Goal: Information Seeking & Learning: Learn about a topic

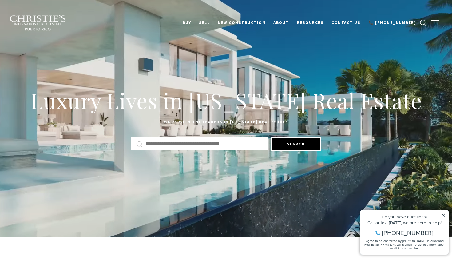
click at [156, 148] on div at bounding box center [199, 143] width 136 height 13
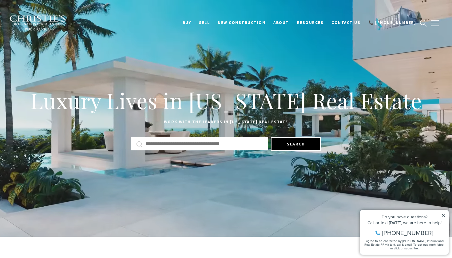
click at [156, 145] on input "text" at bounding box center [203, 144] width 117 height 8
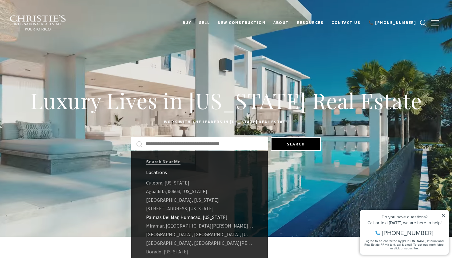
click at [160, 220] on link "Palmas Del Mar, Humacao, Puerto Rico" at bounding box center [199, 217] width 136 height 9
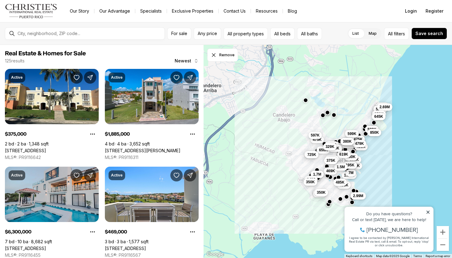
click at [435, 212] on div "Property added to favorites View 3 saved properties Property added to favorites…" at bounding box center [388, 226] width 95 height 57
click at [431, 212] on div "Do you have questions? Call or text today, we are here to help! 347-797-5825 I …" at bounding box center [388, 229] width 89 height 45
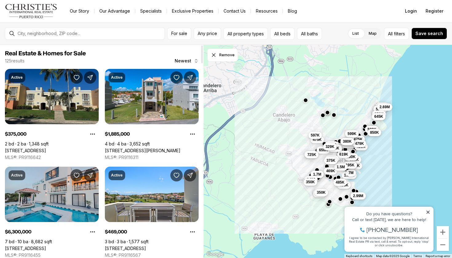
click at [46, 148] on link "Palmas Del Mar FAIRWAY COURT #702, HUMACAO PR, 00791" at bounding box center [25, 151] width 41 height 6
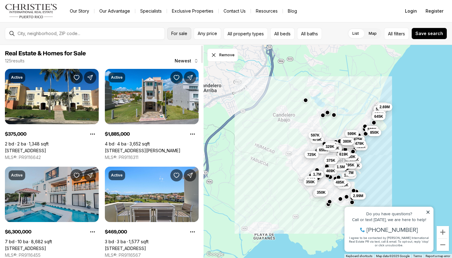
click at [181, 33] on span "For sale" at bounding box center [179, 33] width 16 height 5
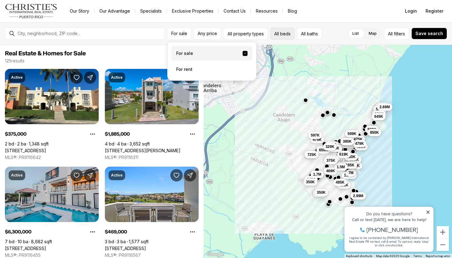
click at [279, 33] on button "All beds" at bounding box center [282, 34] width 24 height 12
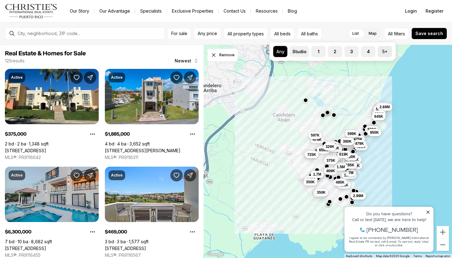
click at [383, 51] on button "5+" at bounding box center [381, 49] width 6 height 6
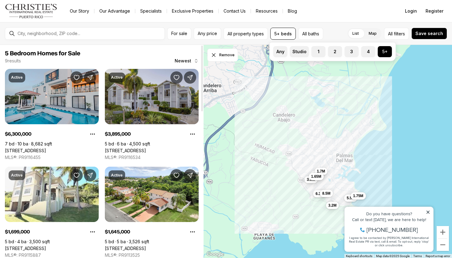
click at [145, 148] on link "[STREET_ADDRESS]" at bounding box center [125, 151] width 41 height 6
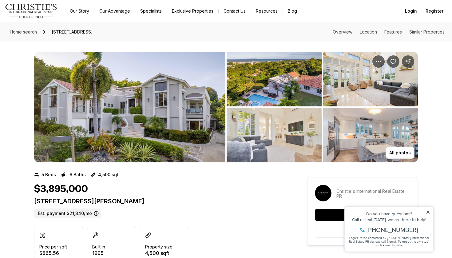
click at [400, 140] on img "View image gallery" at bounding box center [370, 135] width 95 height 55
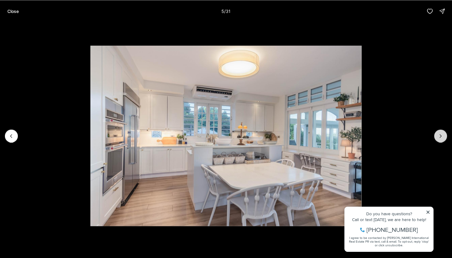
click at [436, 138] on button "Next slide" at bounding box center [440, 135] width 13 height 13
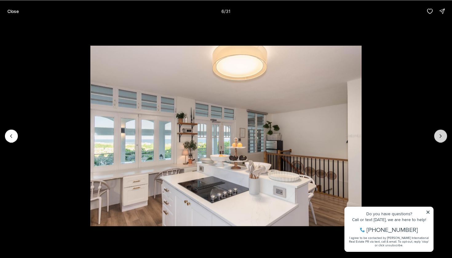
click at [437, 139] on button "Next slide" at bounding box center [440, 135] width 13 height 13
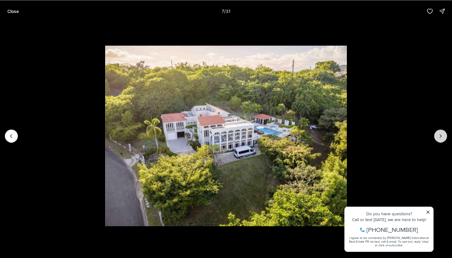
click at [437, 140] on button "Next slide" at bounding box center [440, 135] width 13 height 13
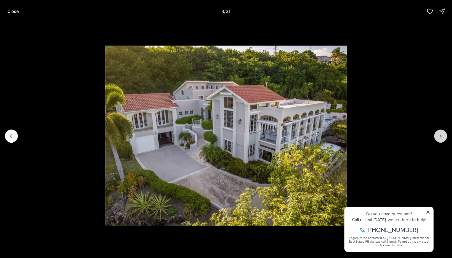
click at [436, 140] on button "Next slide" at bounding box center [440, 135] width 13 height 13
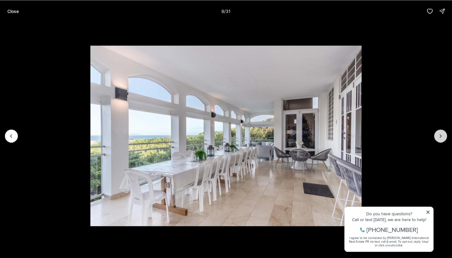
click at [436, 140] on button "Next slide" at bounding box center [440, 135] width 13 height 13
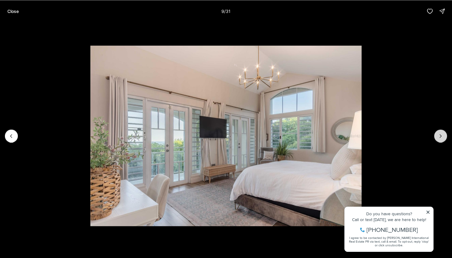
click at [436, 140] on button "Next slide" at bounding box center [440, 135] width 13 height 13
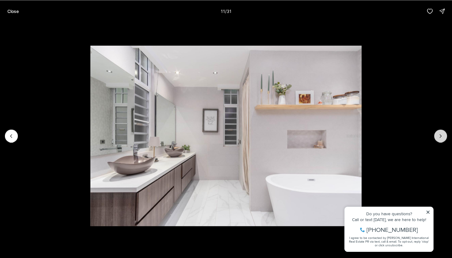
click at [436, 140] on button "Next slide" at bounding box center [440, 135] width 13 height 13
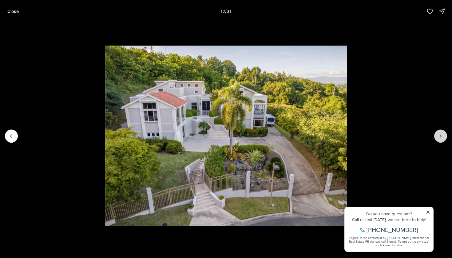
click at [436, 140] on button "Next slide" at bounding box center [440, 135] width 13 height 13
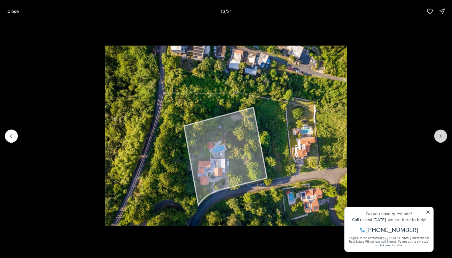
click at [436, 140] on button "Next slide" at bounding box center [440, 135] width 13 height 13
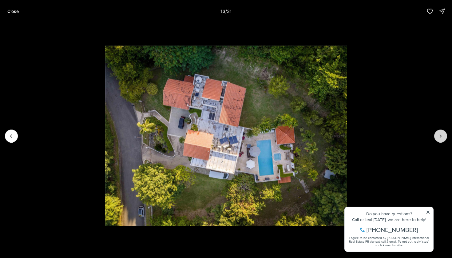
click at [436, 140] on button "Next slide" at bounding box center [440, 135] width 13 height 13
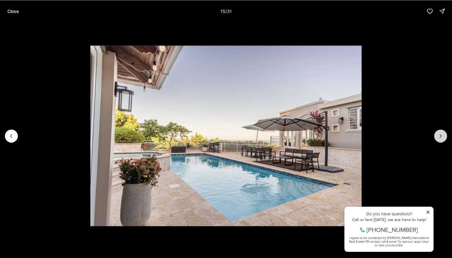
click at [436, 140] on button "Next slide" at bounding box center [440, 135] width 13 height 13
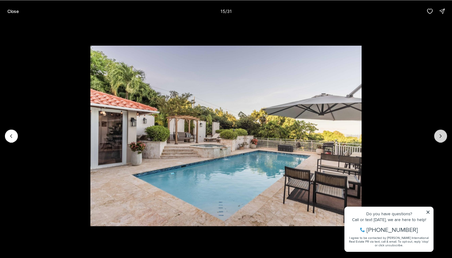
click at [436, 140] on button "Next slide" at bounding box center [440, 135] width 13 height 13
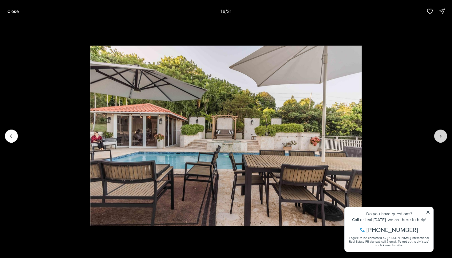
click at [436, 140] on button "Next slide" at bounding box center [440, 135] width 13 height 13
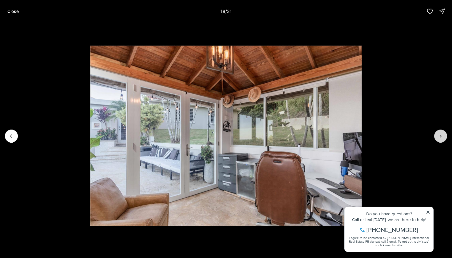
click at [436, 140] on button "Next slide" at bounding box center [440, 135] width 13 height 13
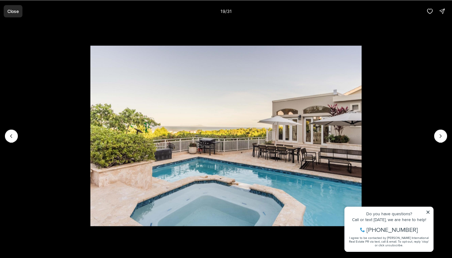
click at [15, 9] on p "Close" at bounding box center [12, 11] width 11 height 5
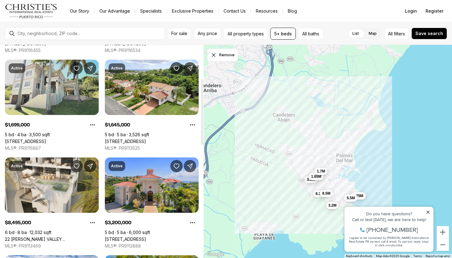
scroll to position [109, 0]
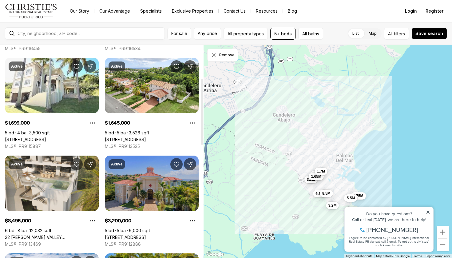
click at [146, 234] on link "[STREET_ADDRESS]" at bounding box center [125, 237] width 41 height 6
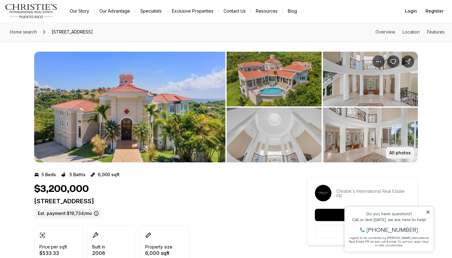
click at [394, 155] on p "All photos" at bounding box center [400, 152] width 22 height 5
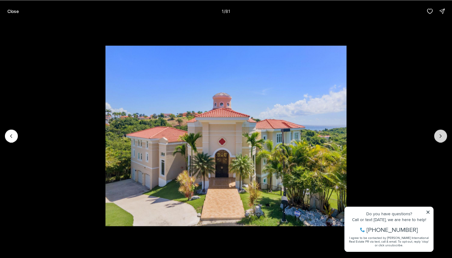
click at [441, 131] on button "Next slide" at bounding box center [440, 135] width 13 height 13
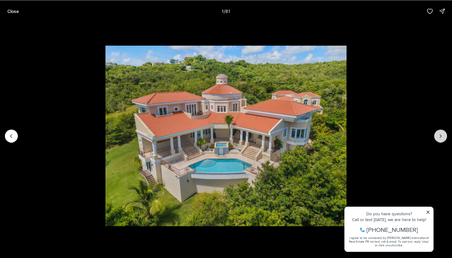
click at [441, 130] on button "Next slide" at bounding box center [440, 135] width 13 height 13
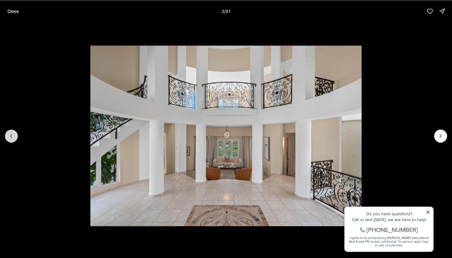
click at [15, 137] on button "Previous slide" at bounding box center [11, 135] width 13 height 13
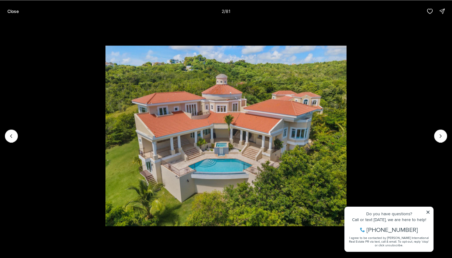
click at [346, 139] on img "2 of 81" at bounding box center [225, 135] width 241 height 180
click at [439, 135] on icon "Next slide" at bounding box center [440, 136] width 6 height 6
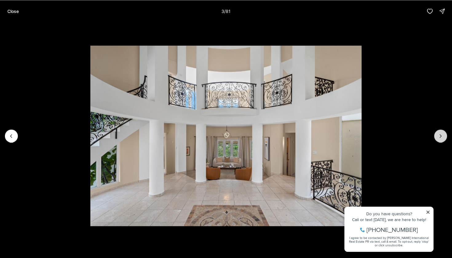
click at [439, 135] on icon "Next slide" at bounding box center [440, 136] width 6 height 6
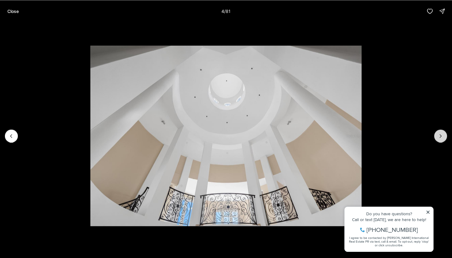
click at [439, 135] on icon "Next slide" at bounding box center [440, 136] width 6 height 6
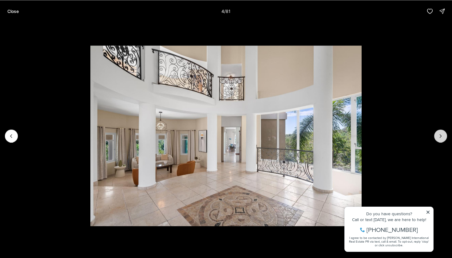
click at [439, 135] on icon "Next slide" at bounding box center [440, 136] width 6 height 6
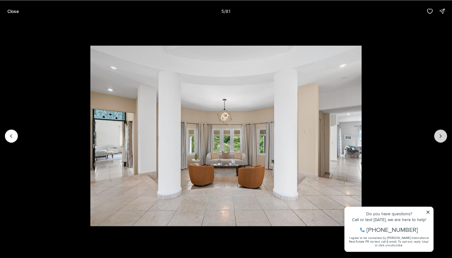
click at [439, 135] on icon "Next slide" at bounding box center [440, 136] width 6 height 6
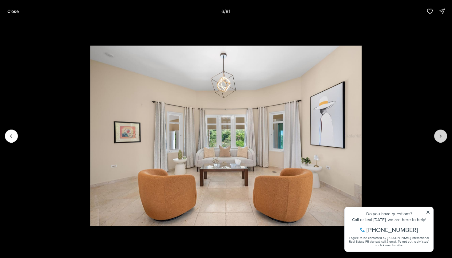
click at [439, 135] on icon "Next slide" at bounding box center [440, 136] width 6 height 6
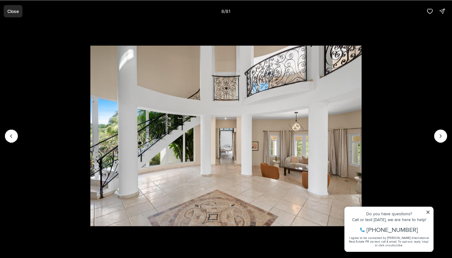
click at [8, 11] on p "Close" at bounding box center [12, 11] width 11 height 5
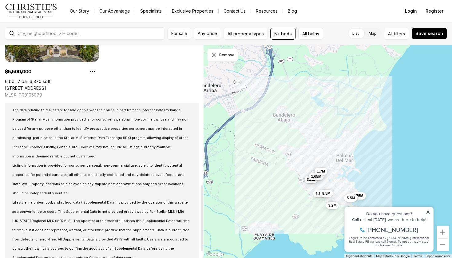
scroll to position [394, 0]
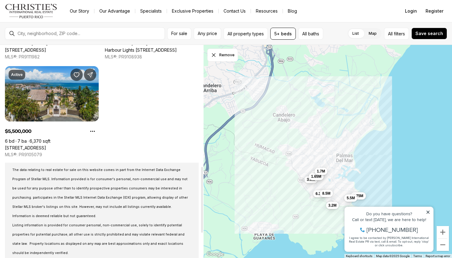
click at [44, 145] on link "[STREET_ADDRESS]" at bounding box center [25, 148] width 41 height 6
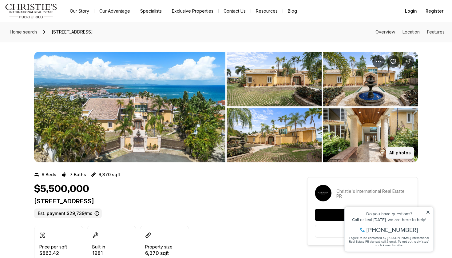
click at [398, 150] on button "All photos" at bounding box center [400, 153] width 28 height 12
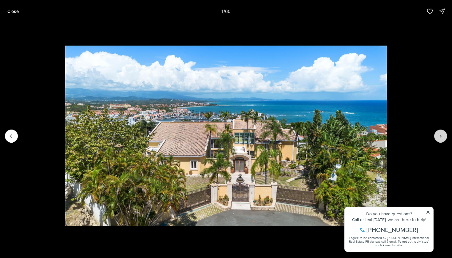
click at [445, 135] on button "Next slide" at bounding box center [440, 135] width 13 height 13
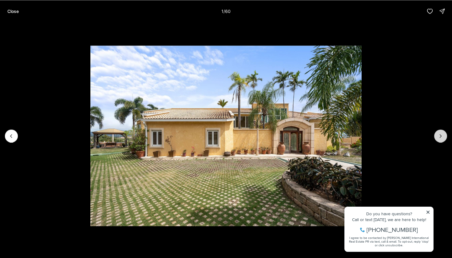
click at [445, 135] on button "Next slide" at bounding box center [440, 135] width 13 height 13
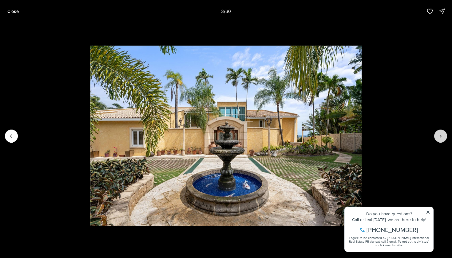
click at [445, 135] on button "Next slide" at bounding box center [440, 135] width 13 height 13
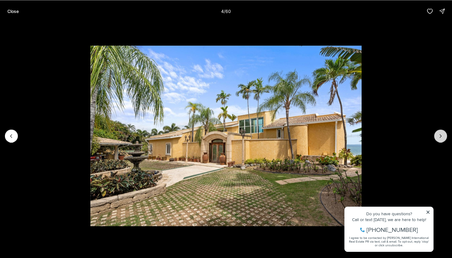
click at [445, 135] on button "Next slide" at bounding box center [440, 135] width 13 height 13
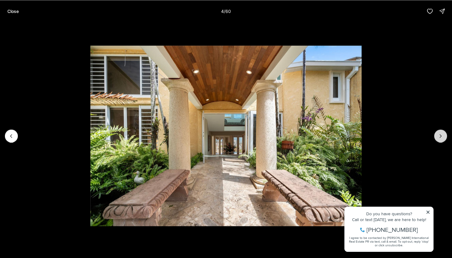
click at [445, 135] on button "Next slide" at bounding box center [440, 135] width 13 height 13
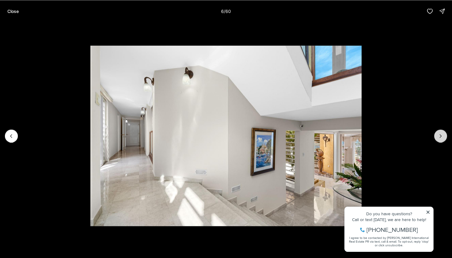
click at [445, 135] on button "Next slide" at bounding box center [440, 135] width 13 height 13
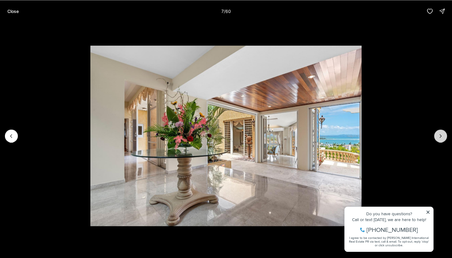
click at [445, 135] on button "Next slide" at bounding box center [440, 135] width 13 height 13
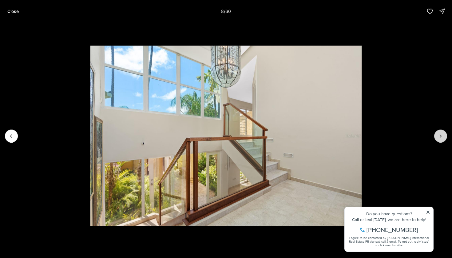
click at [445, 135] on button "Next slide" at bounding box center [440, 135] width 13 height 13
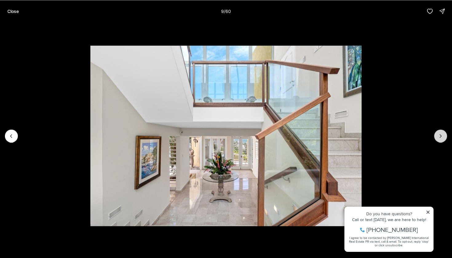
click at [445, 135] on button "Next slide" at bounding box center [440, 135] width 13 height 13
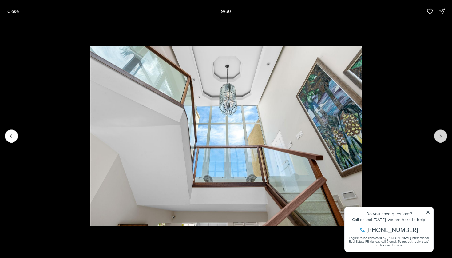
click at [445, 135] on button "Next slide" at bounding box center [440, 135] width 13 height 13
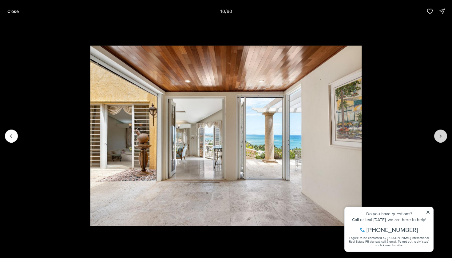
click at [445, 135] on button "Next slide" at bounding box center [440, 135] width 13 height 13
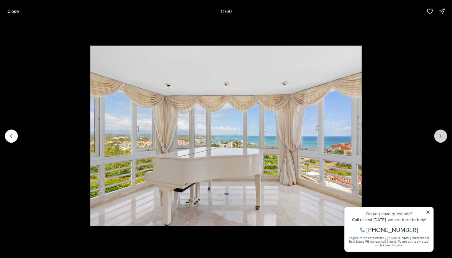
click at [445, 135] on button "Next slide" at bounding box center [440, 135] width 13 height 13
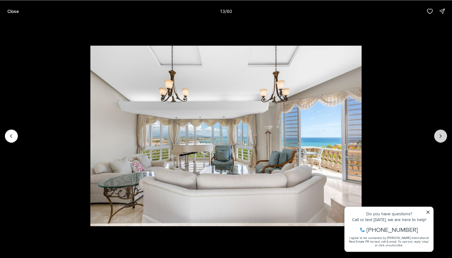
click at [445, 135] on button "Next slide" at bounding box center [440, 135] width 13 height 13
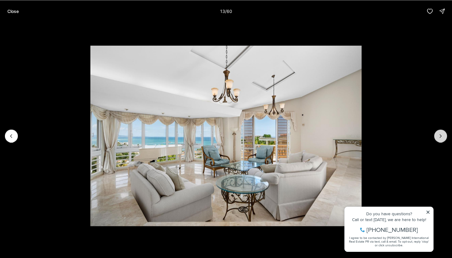
click at [445, 135] on button "Next slide" at bounding box center [440, 135] width 13 height 13
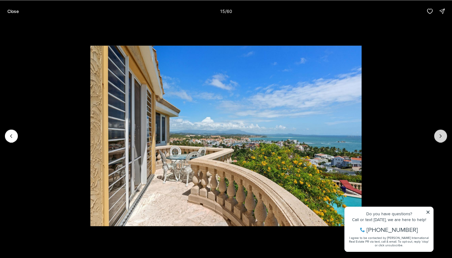
click at [445, 135] on button "Next slide" at bounding box center [440, 135] width 13 height 13
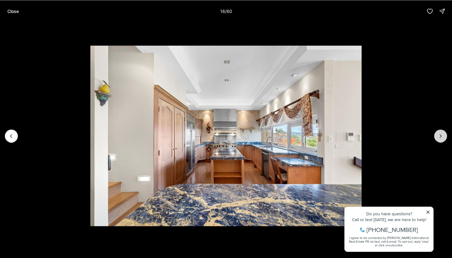
click at [445, 135] on button "Next slide" at bounding box center [440, 135] width 13 height 13
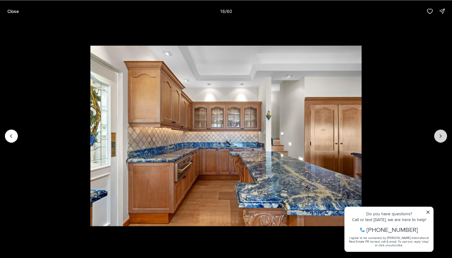
click at [445, 135] on button "Next slide" at bounding box center [440, 135] width 13 height 13
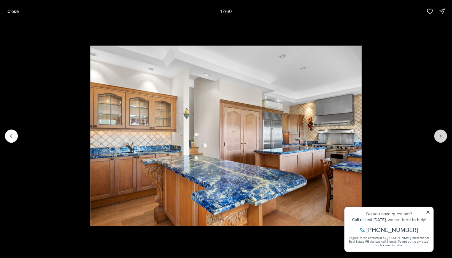
click at [445, 135] on button "Next slide" at bounding box center [440, 135] width 13 height 13
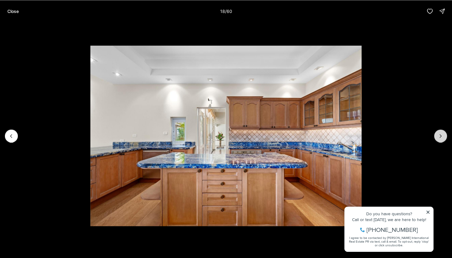
click at [445, 135] on button "Next slide" at bounding box center [440, 135] width 13 height 13
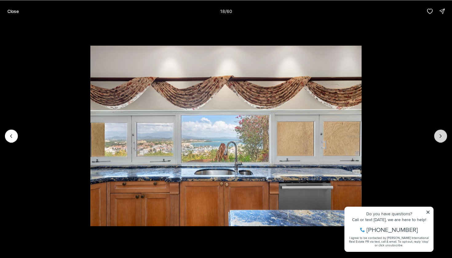
click at [445, 135] on button "Next slide" at bounding box center [440, 135] width 13 height 13
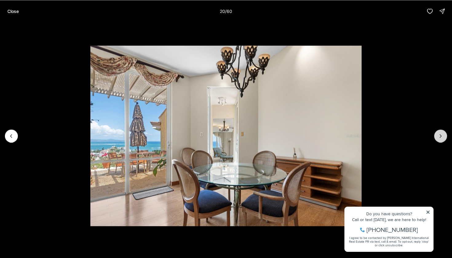
click at [445, 135] on button "Next slide" at bounding box center [440, 135] width 13 height 13
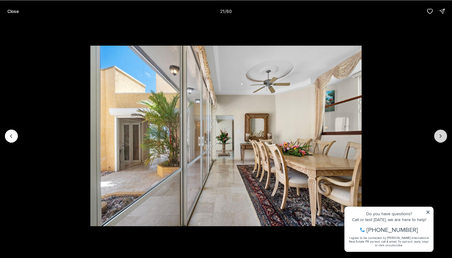
click at [445, 135] on button "Next slide" at bounding box center [440, 135] width 13 height 13
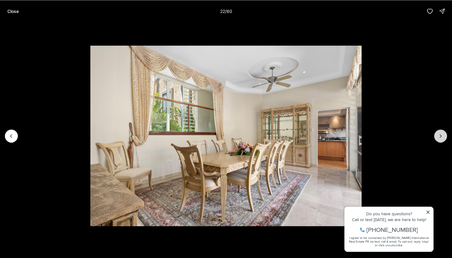
click at [445, 135] on button "Next slide" at bounding box center [440, 135] width 13 height 13
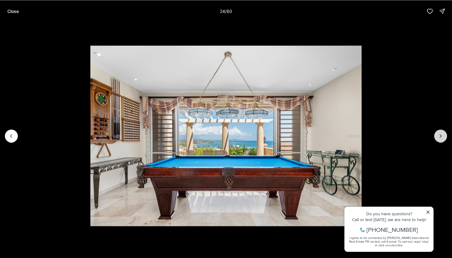
click at [445, 135] on button "Next slide" at bounding box center [440, 135] width 13 height 13
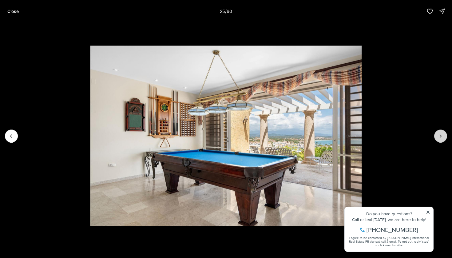
click at [445, 135] on button "Next slide" at bounding box center [440, 135] width 13 height 13
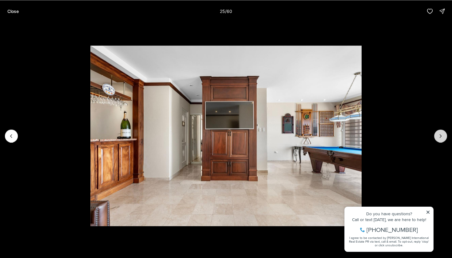
click at [445, 135] on button "Next slide" at bounding box center [440, 135] width 13 height 13
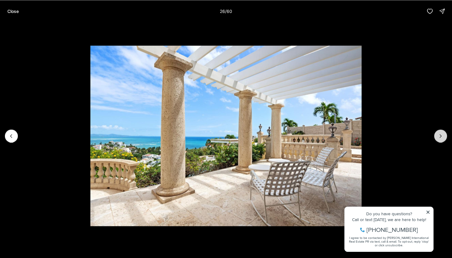
click at [445, 135] on button "Next slide" at bounding box center [440, 135] width 13 height 13
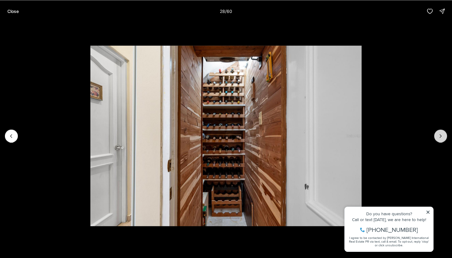
click at [445, 135] on button "Next slide" at bounding box center [440, 135] width 13 height 13
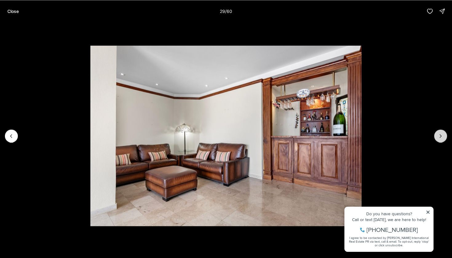
click at [445, 135] on button "Next slide" at bounding box center [440, 135] width 13 height 13
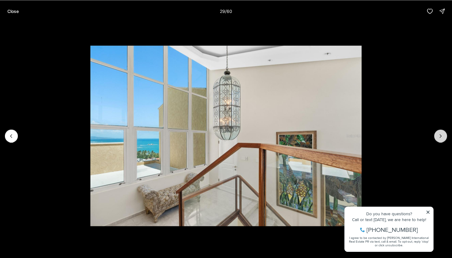
click at [445, 135] on button "Next slide" at bounding box center [440, 135] width 13 height 13
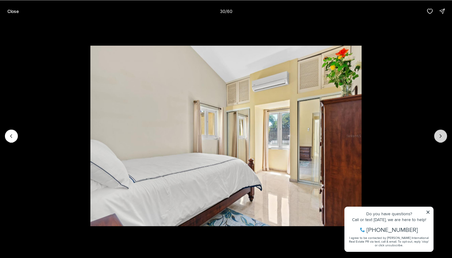
click at [445, 135] on button "Next slide" at bounding box center [440, 135] width 13 height 13
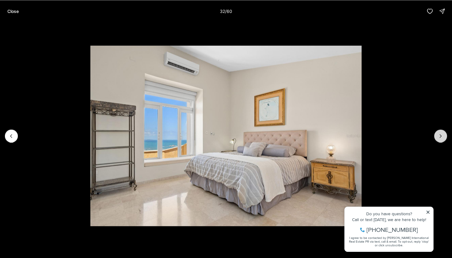
click at [445, 135] on button "Next slide" at bounding box center [440, 135] width 13 height 13
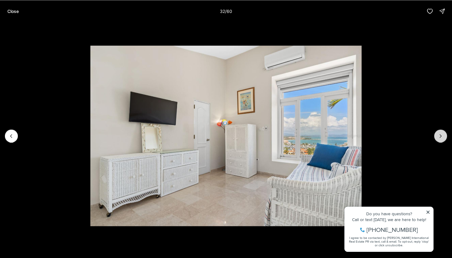
click at [445, 135] on button "Next slide" at bounding box center [440, 135] width 13 height 13
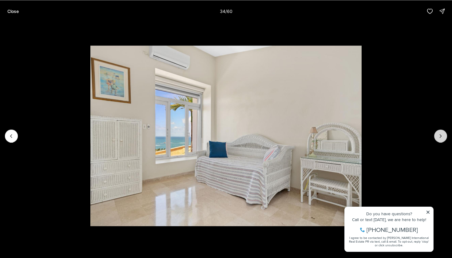
click at [445, 135] on button "Next slide" at bounding box center [440, 135] width 13 height 13
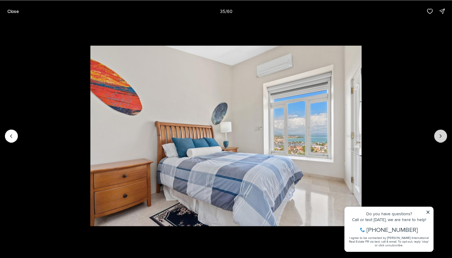
click at [445, 135] on button "Next slide" at bounding box center [440, 135] width 13 height 13
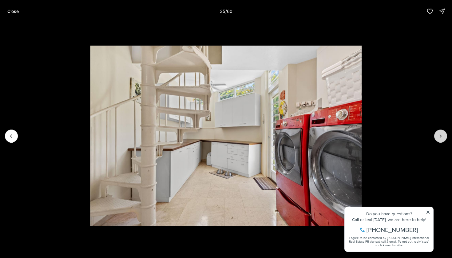
click at [445, 135] on button "Next slide" at bounding box center [440, 135] width 13 height 13
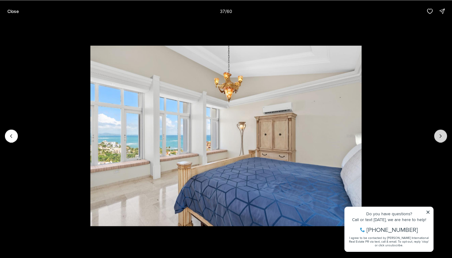
click at [445, 135] on button "Next slide" at bounding box center [440, 135] width 13 height 13
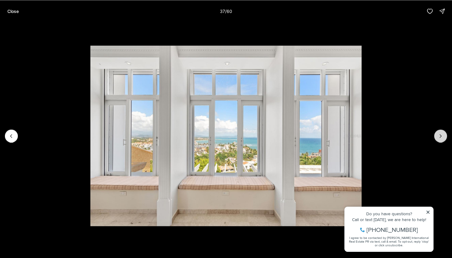
click at [445, 135] on button "Next slide" at bounding box center [440, 135] width 13 height 13
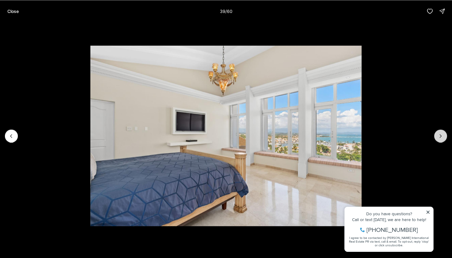
click at [445, 135] on button "Next slide" at bounding box center [440, 135] width 13 height 13
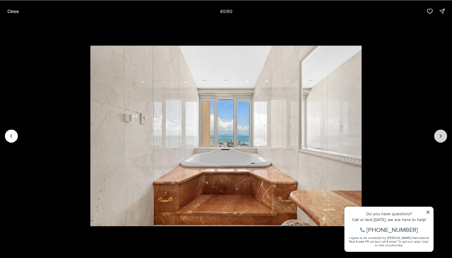
click at [445, 135] on button "Next slide" at bounding box center [440, 135] width 13 height 13
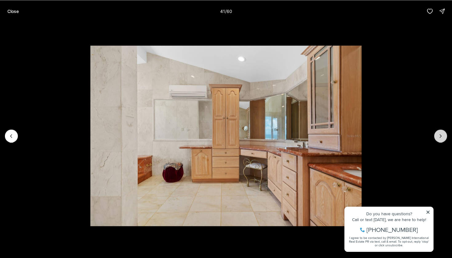
click at [445, 135] on button "Next slide" at bounding box center [440, 135] width 13 height 13
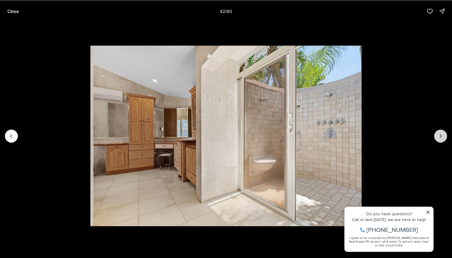
click at [445, 135] on button "Next slide" at bounding box center [440, 135] width 13 height 13
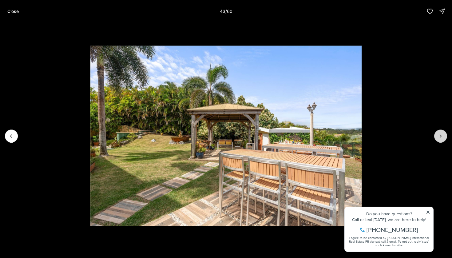
click at [445, 135] on button "Next slide" at bounding box center [440, 135] width 13 height 13
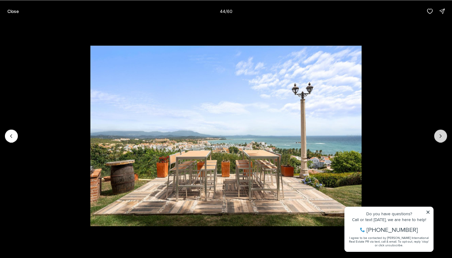
click at [445, 135] on button "Next slide" at bounding box center [440, 135] width 13 height 13
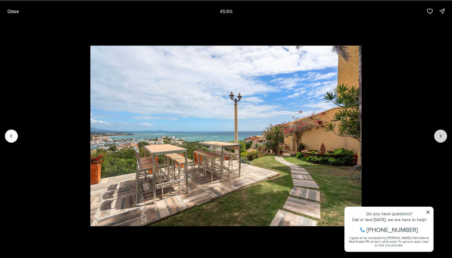
click at [445, 135] on button "Next slide" at bounding box center [440, 135] width 13 height 13
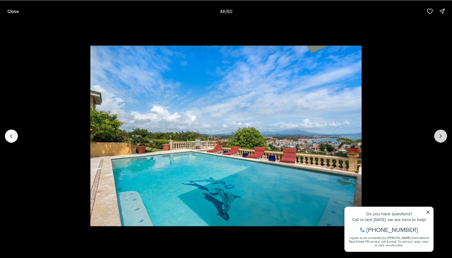
click at [445, 135] on button "Next slide" at bounding box center [440, 135] width 13 height 13
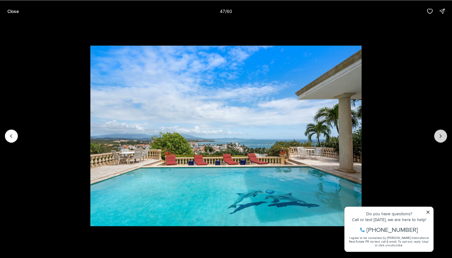
click at [445, 135] on button "Next slide" at bounding box center [440, 135] width 13 height 13
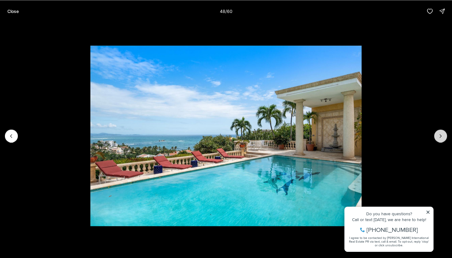
click at [445, 135] on button "Next slide" at bounding box center [440, 135] width 13 height 13
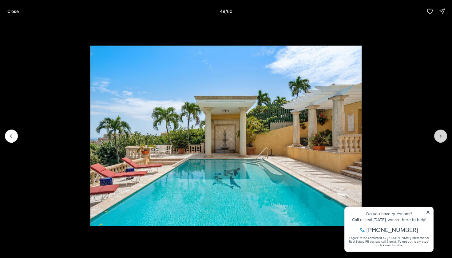
click at [445, 135] on button "Next slide" at bounding box center [440, 135] width 13 height 13
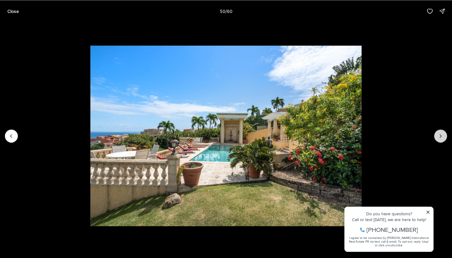
click at [445, 135] on button "Next slide" at bounding box center [440, 135] width 13 height 13
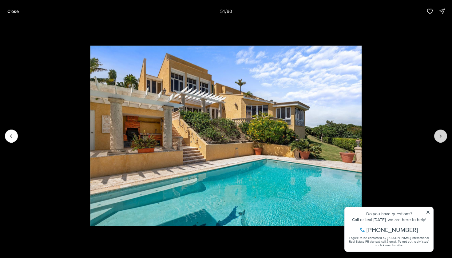
click at [445, 135] on button "Next slide" at bounding box center [440, 135] width 13 height 13
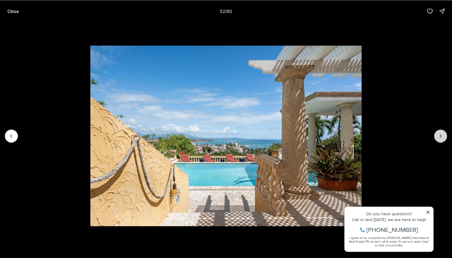
click at [445, 135] on button "Next slide" at bounding box center [440, 135] width 13 height 13
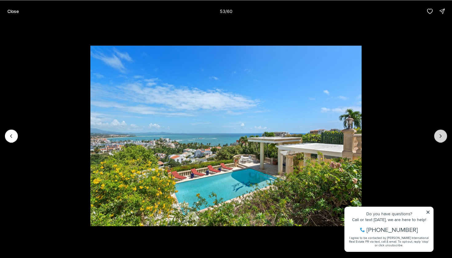
click at [445, 135] on button "Next slide" at bounding box center [440, 135] width 13 height 13
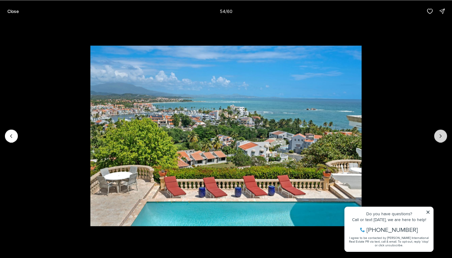
click at [445, 135] on button "Next slide" at bounding box center [440, 135] width 13 height 13
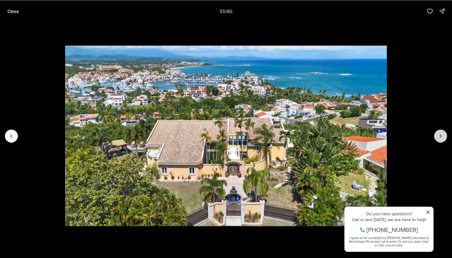
click at [445, 135] on button "Next slide" at bounding box center [440, 135] width 13 height 13
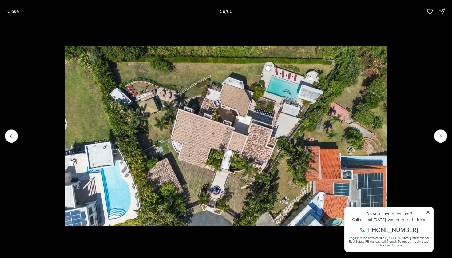
click at [386, 142] on img "56 of 60" at bounding box center [225, 135] width 321 height 180
click at [443, 136] on icon "Next slide" at bounding box center [440, 136] width 6 height 6
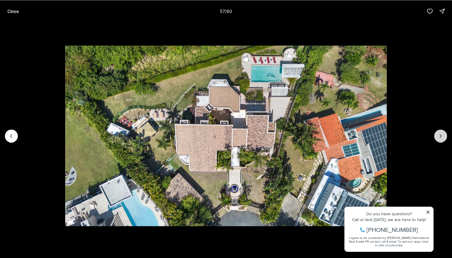
click at [443, 137] on icon "Next slide" at bounding box center [440, 136] width 6 height 6
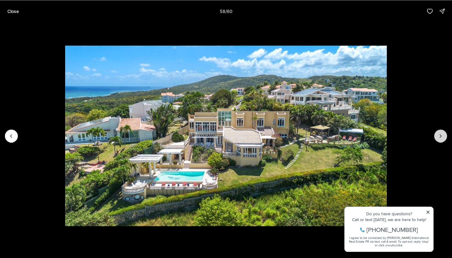
click at [443, 137] on icon "Next slide" at bounding box center [440, 136] width 6 height 6
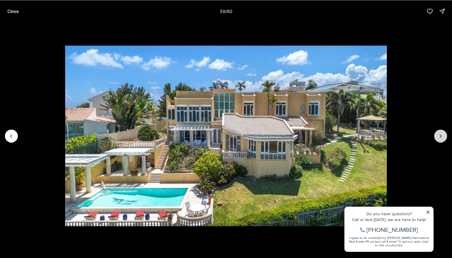
click at [443, 137] on icon "Next slide" at bounding box center [440, 136] width 6 height 6
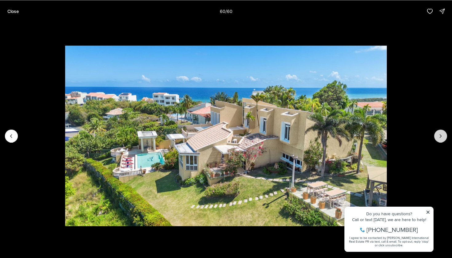
click at [443, 137] on div at bounding box center [440, 135] width 13 height 13
click at [11, 9] on p "Close" at bounding box center [12, 11] width 11 height 5
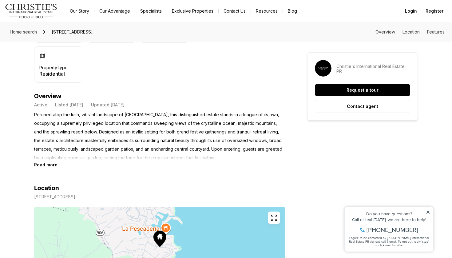
scroll to position [220, 0]
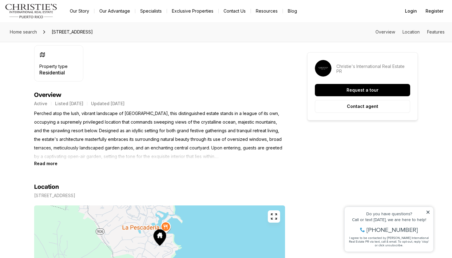
click at [48, 166] on b "Read more" at bounding box center [45, 163] width 23 height 5
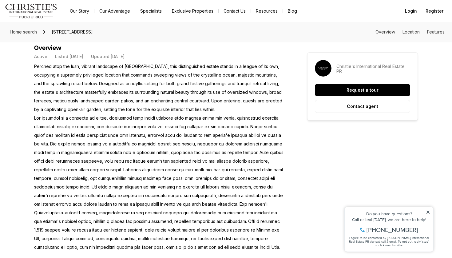
scroll to position [269, 0]
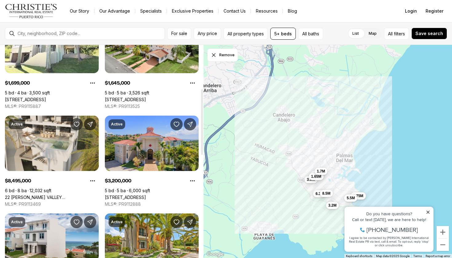
scroll to position [151, 0]
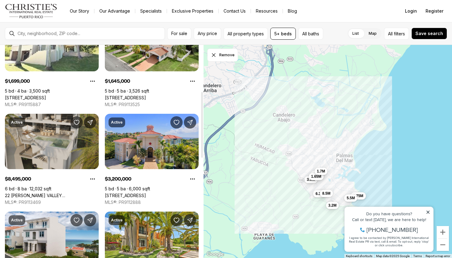
click at [51, 193] on link "22 [PERSON_NAME] VALLEY [GEOGRAPHIC_DATA], HUMACAO PR, 00791" at bounding box center [52, 196] width 94 height 6
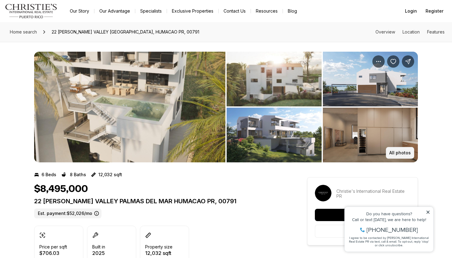
click at [404, 156] on button "All photos" at bounding box center [400, 153] width 28 height 12
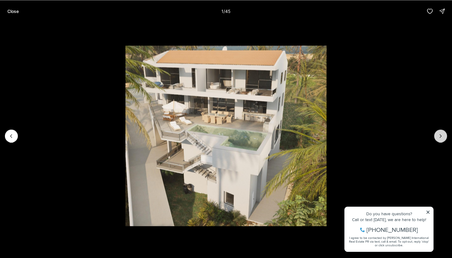
click at [440, 136] on icon "Next slide" at bounding box center [440, 136] width 6 height 6
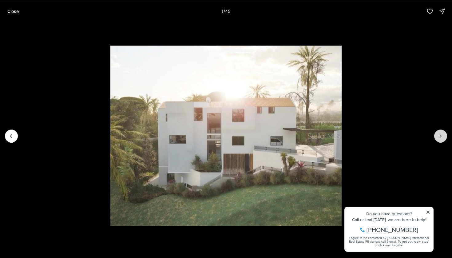
click at [440, 136] on icon "Next slide" at bounding box center [440, 136] width 6 height 6
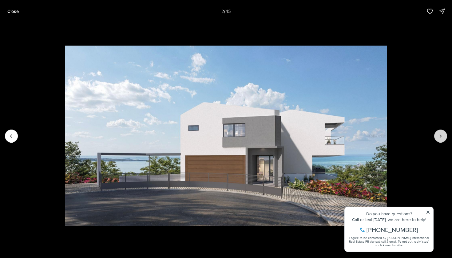
click at [440, 136] on icon "Next slide" at bounding box center [440, 136] width 6 height 6
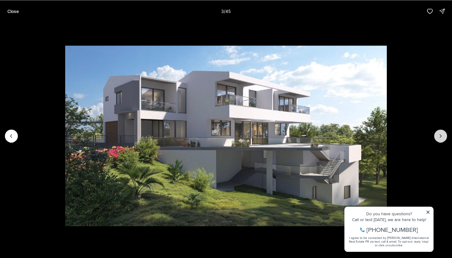
click at [440, 136] on icon "Next slide" at bounding box center [440, 136] width 6 height 6
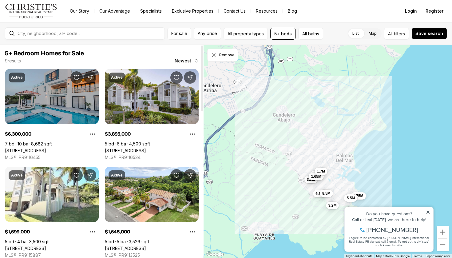
click at [46, 148] on link "[STREET_ADDRESS]" at bounding box center [25, 151] width 41 height 6
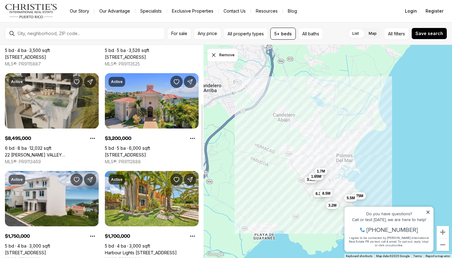
scroll to position [186, 0]
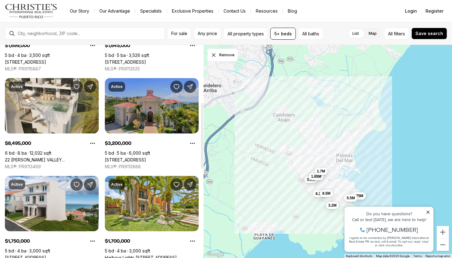
click at [140, 157] on link "[STREET_ADDRESS]" at bounding box center [125, 160] width 41 height 6
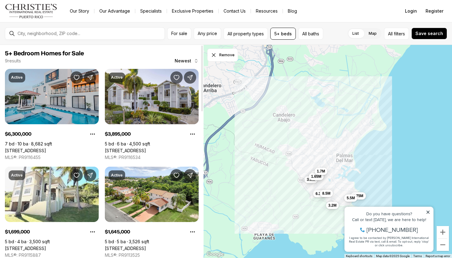
scroll to position [-1, 0]
click at [146, 148] on link "[STREET_ADDRESS]" at bounding box center [125, 151] width 41 height 6
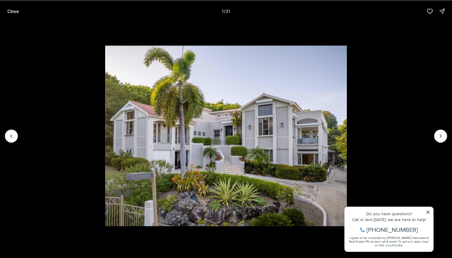
click at [346, 127] on img "1 of 31" at bounding box center [225, 135] width 241 height 180
click at [443, 137] on icon "Next slide" at bounding box center [440, 136] width 6 height 6
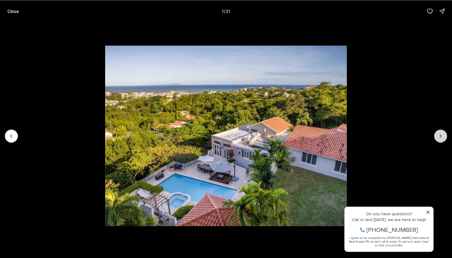
click at [443, 137] on icon "Next slide" at bounding box center [440, 136] width 6 height 6
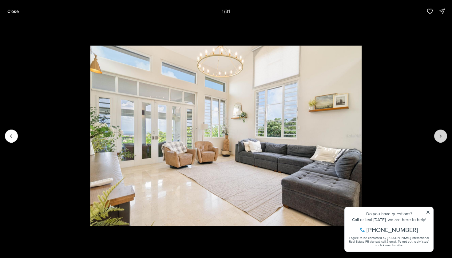
click at [443, 138] on icon "Next slide" at bounding box center [440, 136] width 6 height 6
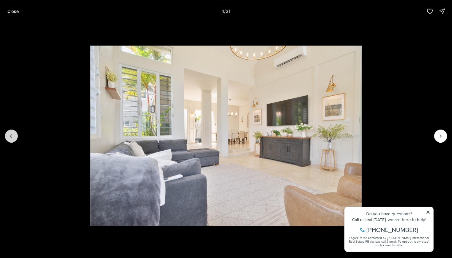
click at [8, 136] on icon "Previous slide" at bounding box center [11, 136] width 6 height 6
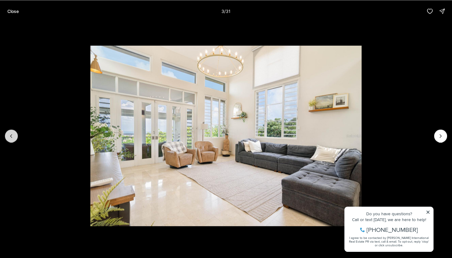
click at [8, 136] on icon "Previous slide" at bounding box center [11, 136] width 6 height 6
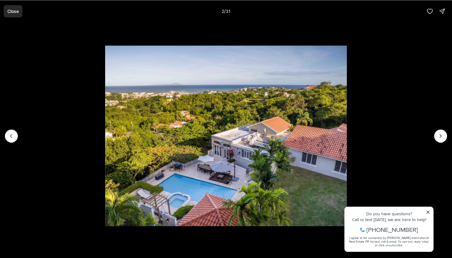
click at [12, 13] on p "Close" at bounding box center [12, 11] width 11 height 5
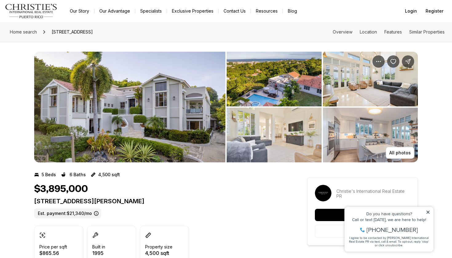
click at [43, 10] on img "Main navigation" at bounding box center [31, 11] width 53 height 15
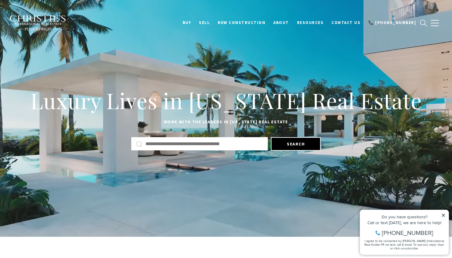
click at [171, 143] on input "text" at bounding box center [203, 144] width 117 height 8
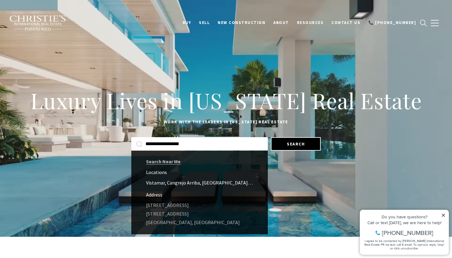
drag, startPoint x: 160, startPoint y: 132, endPoint x: 169, endPoint y: 183, distance: 51.8
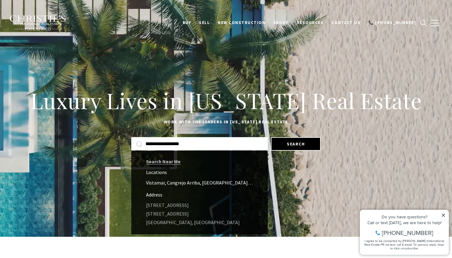
click at [169, 183] on link "Vistamar, Cangrejo Arriba, Carolina, Puerto Rico" at bounding box center [199, 182] width 136 height 9
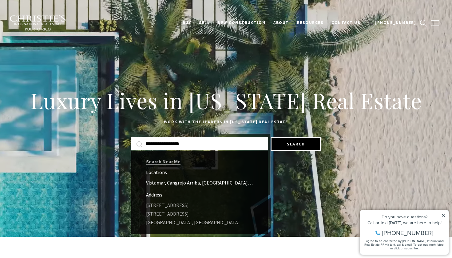
click at [166, 181] on link "Vistamar, Cangrejo Arriba, Carolina, Puerto Rico" at bounding box center [199, 182] width 136 height 9
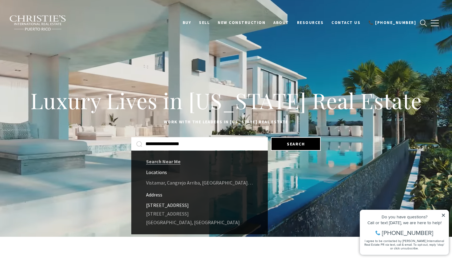
click at [176, 205] on link "502 VISTAMAR PRINCESS #502, CAROLINA, PR 00983" at bounding box center [199, 205] width 136 height 9
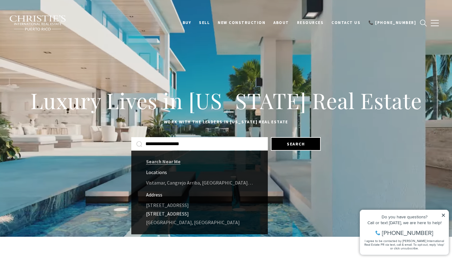
click at [175, 213] on link "631 Vistamar 631 VISTAMAR, RIO GRANDE, PR 00745" at bounding box center [199, 213] width 136 height 9
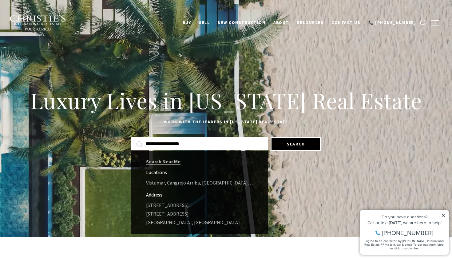
drag, startPoint x: 165, startPoint y: 143, endPoint x: 108, endPoint y: 143, distance: 57.2
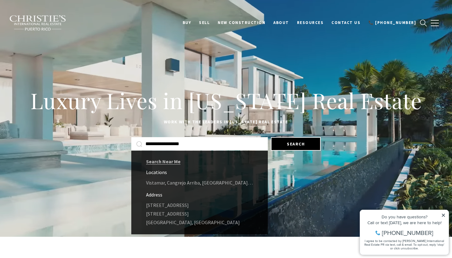
click at [108, 143] on div "**********" at bounding box center [225, 144] width 399 height 17
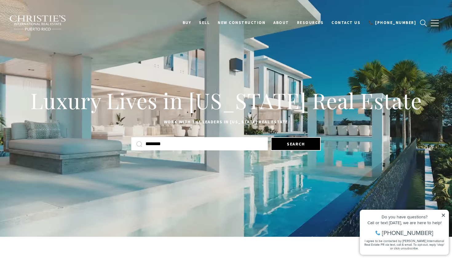
click at [177, 141] on input "********" at bounding box center [203, 144] width 117 height 8
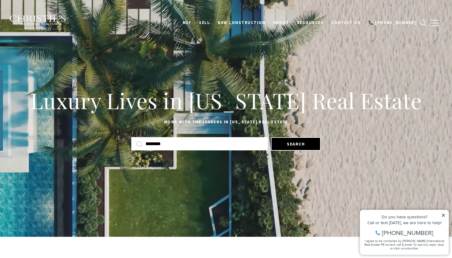
drag, startPoint x: 176, startPoint y: 141, endPoint x: 122, endPoint y: 141, distance: 53.8
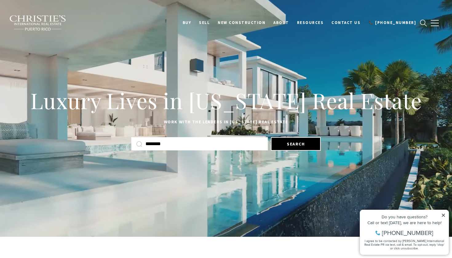
click at [122, 142] on div "******** Search Near Me Locations Vistamar, Cangrejo Arriba, Carolina, Puerto R…" at bounding box center [225, 144] width 399 height 17
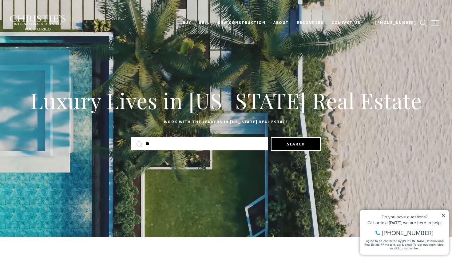
type input "*"
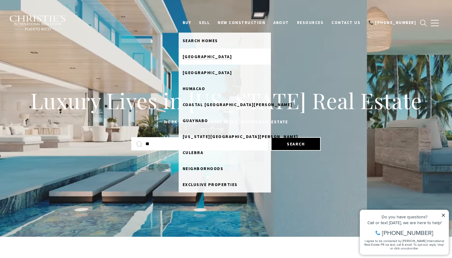
type input "**"
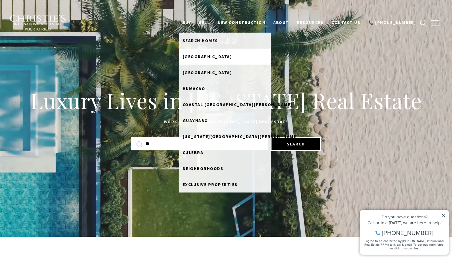
click at [207, 56] on span "Dorado Beach" at bounding box center [207, 57] width 49 height 6
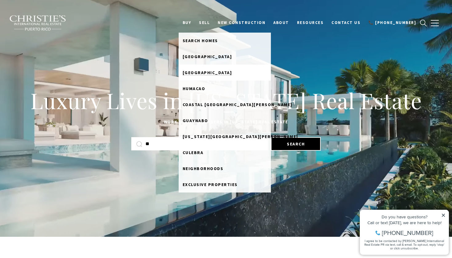
click at [203, 74] on span "Rio Grande" at bounding box center [207, 73] width 49 height 6
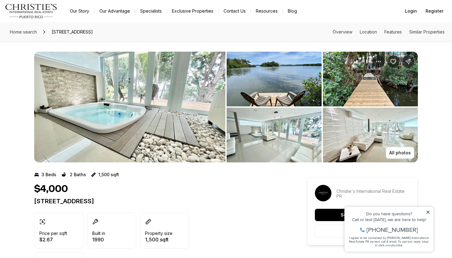
click at [388, 159] on img "View image gallery" at bounding box center [370, 135] width 95 height 55
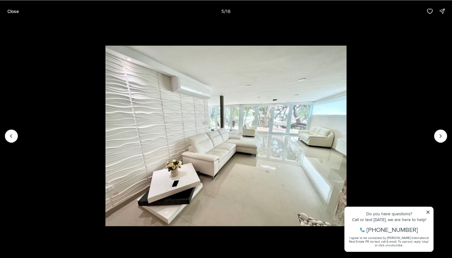
click at [444, 130] on li "5 of 16" at bounding box center [226, 135] width 452 height 227
click at [438, 140] on button "Next slide" at bounding box center [440, 135] width 13 height 13
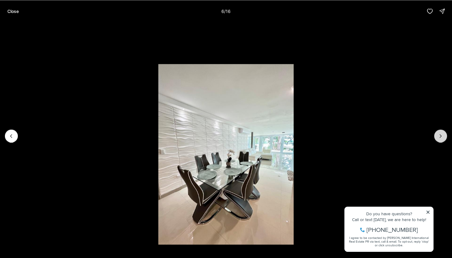
click at [438, 140] on button "Next slide" at bounding box center [440, 135] width 13 height 13
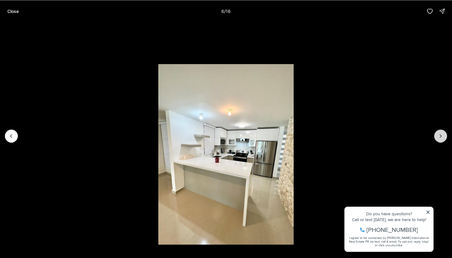
click at [438, 140] on button "Next slide" at bounding box center [440, 135] width 13 height 13
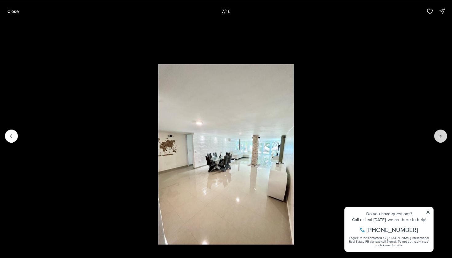
click at [438, 140] on button "Next slide" at bounding box center [440, 135] width 13 height 13
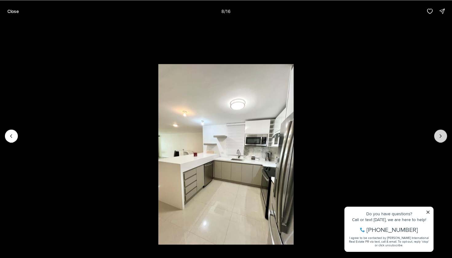
click at [438, 140] on button "Next slide" at bounding box center [440, 135] width 13 height 13
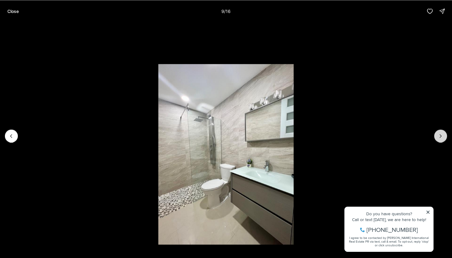
click at [438, 140] on button "Next slide" at bounding box center [440, 135] width 13 height 13
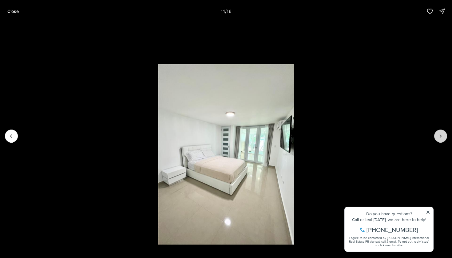
click at [438, 140] on button "Next slide" at bounding box center [440, 135] width 13 height 13
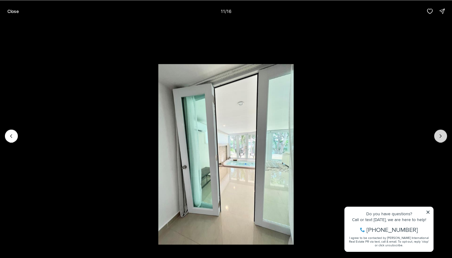
click at [438, 139] on button "Next slide" at bounding box center [440, 135] width 13 height 13
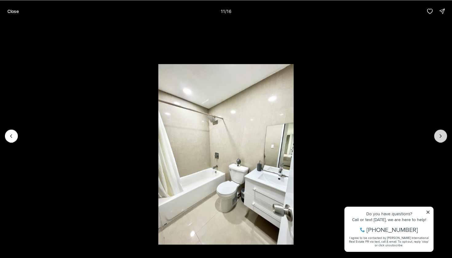
click at [438, 139] on button "Next slide" at bounding box center [440, 135] width 13 height 13
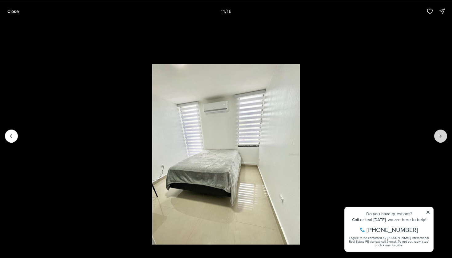
click at [438, 140] on button "Next slide" at bounding box center [440, 135] width 13 height 13
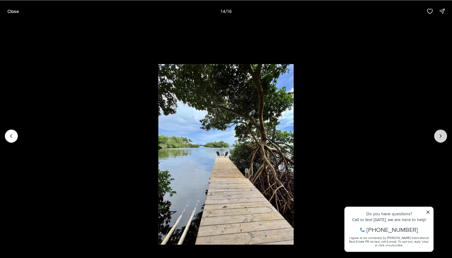
click at [438, 140] on button "Next slide" at bounding box center [440, 135] width 13 height 13
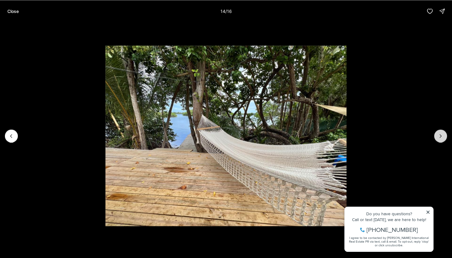
click at [438, 140] on button "Next slide" at bounding box center [440, 135] width 13 height 13
click at [438, 140] on div at bounding box center [440, 135] width 13 height 13
click at [438, 138] on div at bounding box center [440, 135] width 13 height 13
click at [8, 9] on p "Close" at bounding box center [12, 11] width 11 height 5
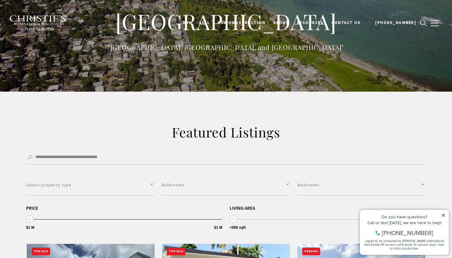
scroll to position [160, 0]
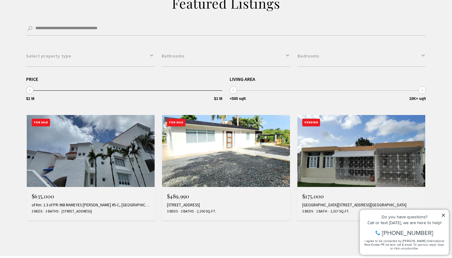
click at [116, 170] on img at bounding box center [91, 151] width 128 height 72
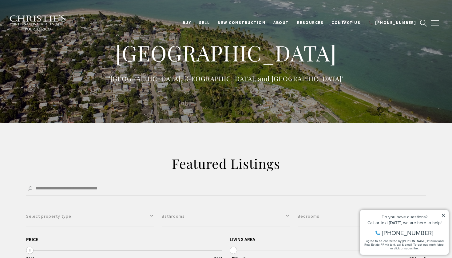
scroll to position [0, 0]
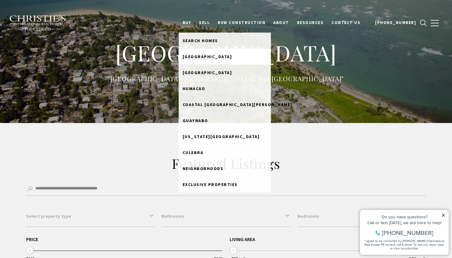
click at [207, 58] on span "Dorado Beach" at bounding box center [207, 57] width 49 height 6
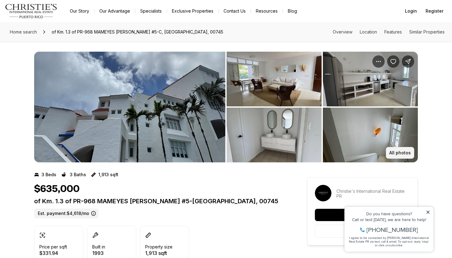
click at [397, 151] on p "All photos" at bounding box center [400, 152] width 22 height 5
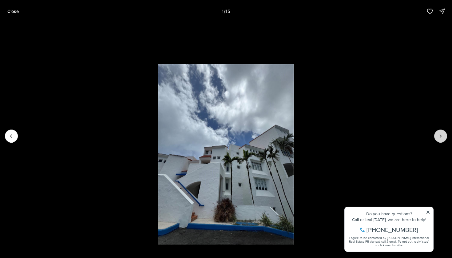
click at [440, 133] on icon "Next slide" at bounding box center [440, 136] width 6 height 6
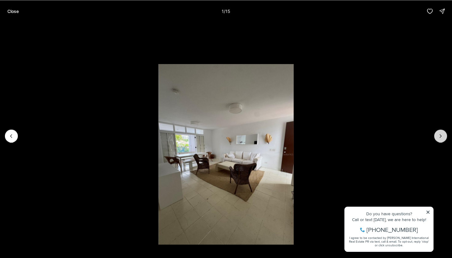
click at [440, 133] on icon "Next slide" at bounding box center [440, 136] width 6 height 6
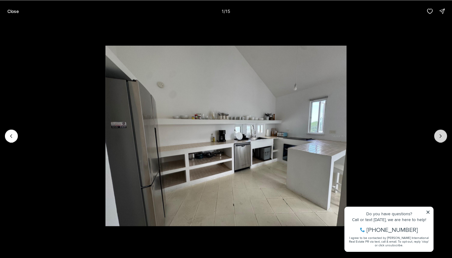
click at [440, 133] on icon "Next slide" at bounding box center [440, 136] width 6 height 6
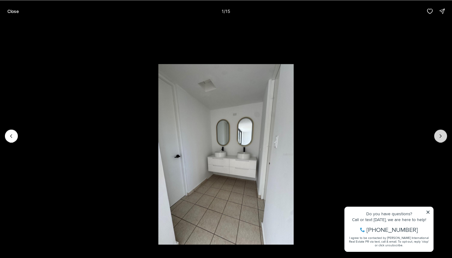
click at [440, 134] on icon "Next slide" at bounding box center [440, 136] width 6 height 6
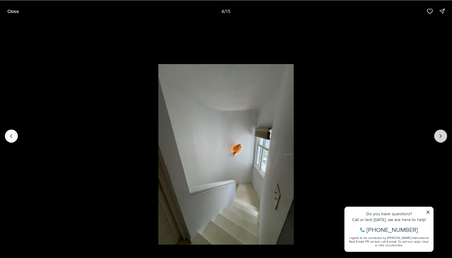
click at [440, 135] on icon "Next slide" at bounding box center [441, 135] width 2 height 3
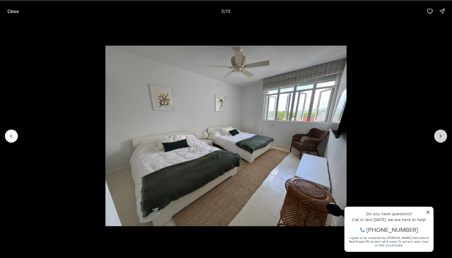
click at [440, 135] on icon "Next slide" at bounding box center [441, 135] width 2 height 3
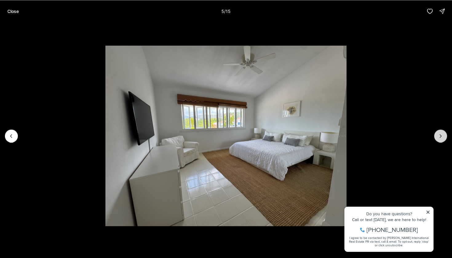
click at [440, 135] on icon "Next slide" at bounding box center [441, 135] width 2 height 3
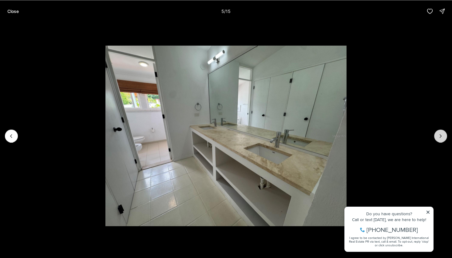
click at [440, 135] on icon "Next slide" at bounding box center [441, 135] width 2 height 3
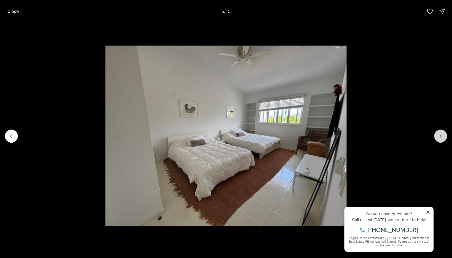
click at [440, 135] on icon "Next slide" at bounding box center [441, 135] width 2 height 3
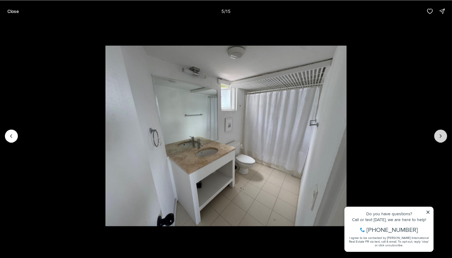
click at [440, 135] on icon "Next slide" at bounding box center [441, 135] width 2 height 3
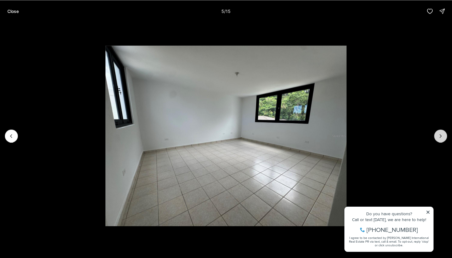
click at [440, 135] on icon "Next slide" at bounding box center [441, 135] width 2 height 3
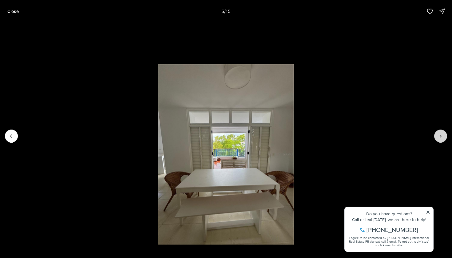
click at [440, 135] on icon "Next slide" at bounding box center [441, 135] width 2 height 3
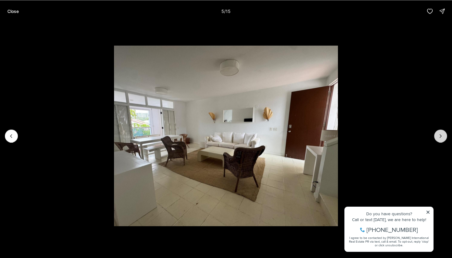
click at [440, 135] on icon "Next slide" at bounding box center [441, 135] width 2 height 3
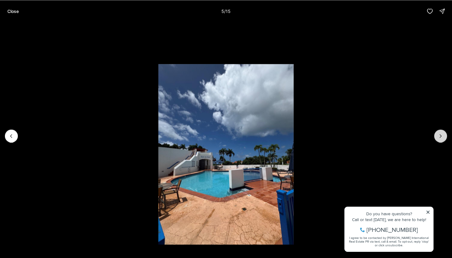
click at [440, 135] on icon "Next slide" at bounding box center [441, 135] width 2 height 3
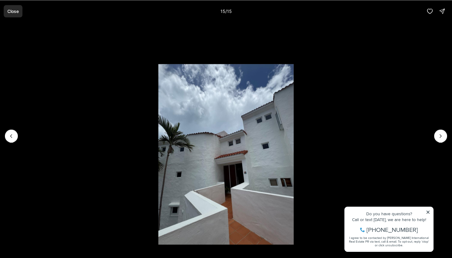
click at [10, 13] on p "Close" at bounding box center [12, 11] width 11 height 5
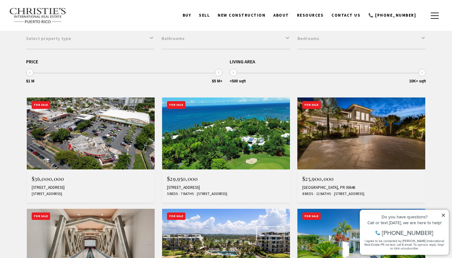
scroll to position [148, 0]
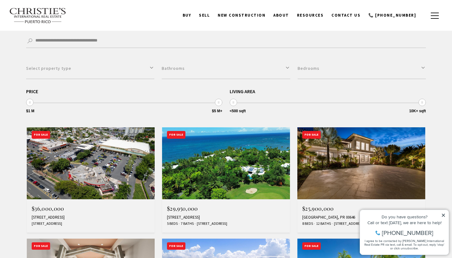
click at [356, 173] on img at bounding box center [361, 163] width 128 height 72
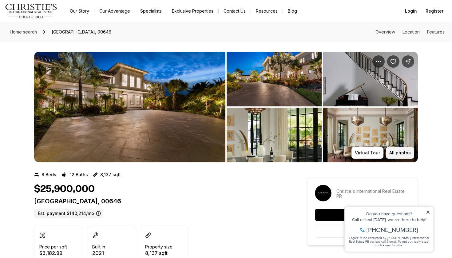
click at [396, 157] on button "All photos" at bounding box center [400, 153] width 28 height 12
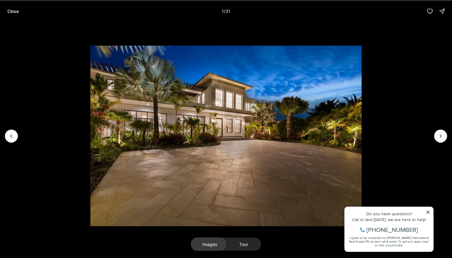
click at [361, 144] on img "1 of 31" at bounding box center [225, 135] width 271 height 180
click at [443, 140] on button "Next slide" at bounding box center [440, 135] width 13 height 13
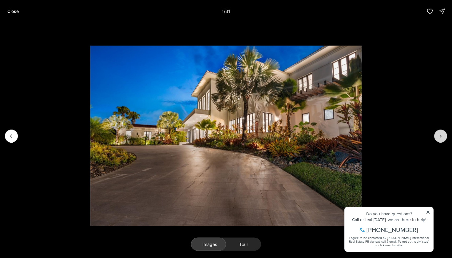
click at [443, 140] on button "Next slide" at bounding box center [440, 135] width 13 height 13
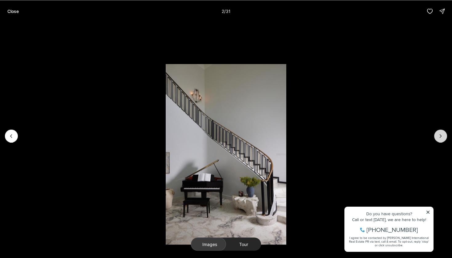
click at [443, 140] on button "Next slide" at bounding box center [440, 135] width 13 height 13
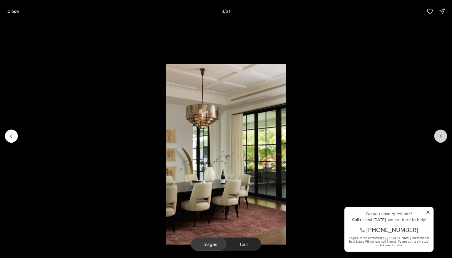
click at [443, 140] on button "Next slide" at bounding box center [440, 135] width 13 height 13
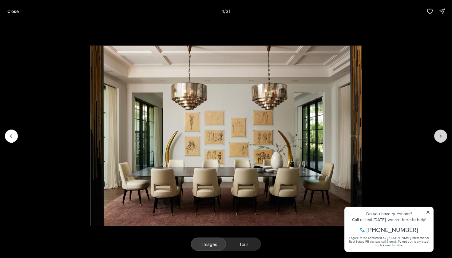
click at [443, 140] on button "Next slide" at bounding box center [440, 135] width 13 height 13
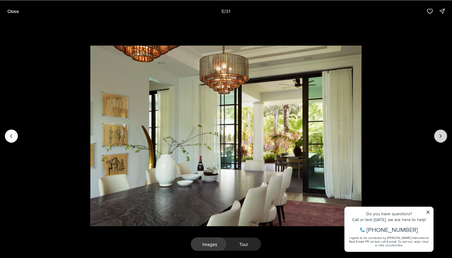
click at [443, 140] on button "Next slide" at bounding box center [440, 135] width 13 height 13
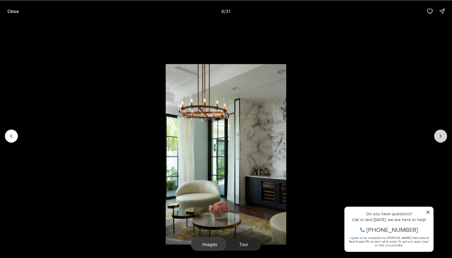
click at [443, 140] on button "Next slide" at bounding box center [440, 135] width 13 height 13
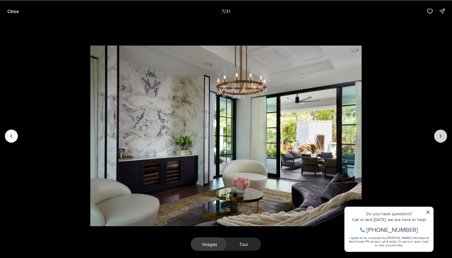
click at [443, 140] on button "Next slide" at bounding box center [440, 135] width 13 height 13
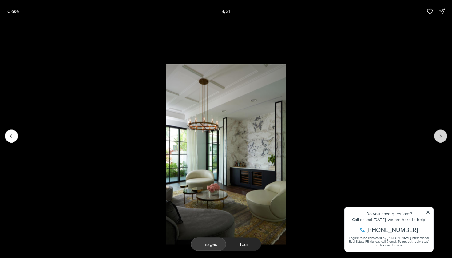
click at [443, 140] on button "Next slide" at bounding box center [440, 135] width 13 height 13
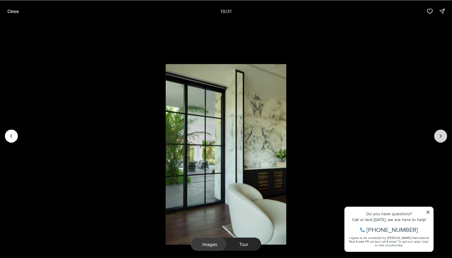
click at [443, 140] on button "Next slide" at bounding box center [440, 135] width 13 height 13
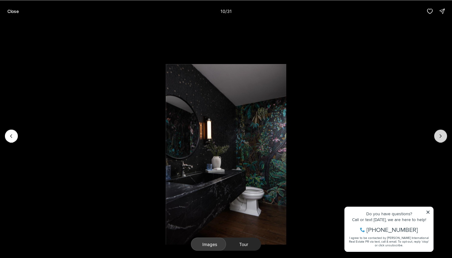
click at [443, 140] on button "Next slide" at bounding box center [440, 135] width 13 height 13
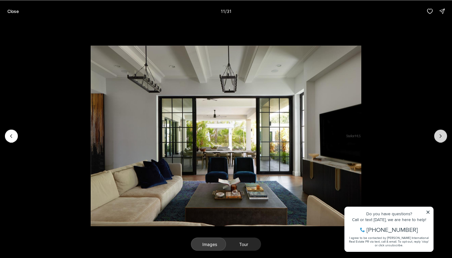
click at [443, 140] on button "Next slide" at bounding box center [440, 135] width 13 height 13
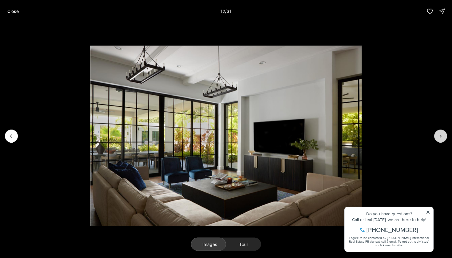
click at [443, 140] on button "Next slide" at bounding box center [440, 135] width 13 height 13
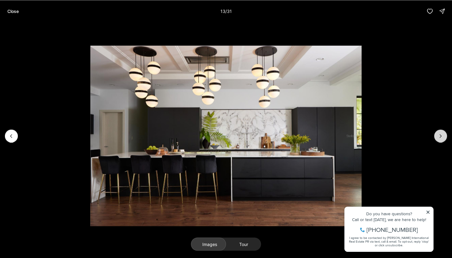
click at [443, 140] on button "Next slide" at bounding box center [440, 135] width 13 height 13
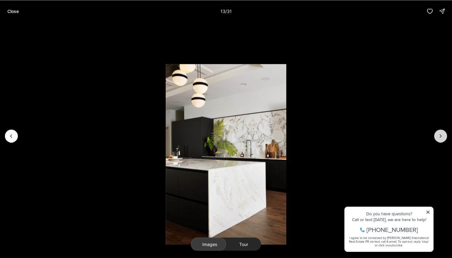
click at [443, 140] on button "Next slide" at bounding box center [440, 135] width 13 height 13
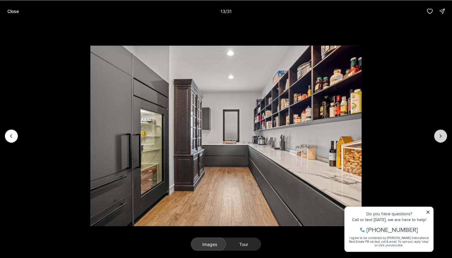
click at [443, 140] on button "Next slide" at bounding box center [440, 135] width 13 height 13
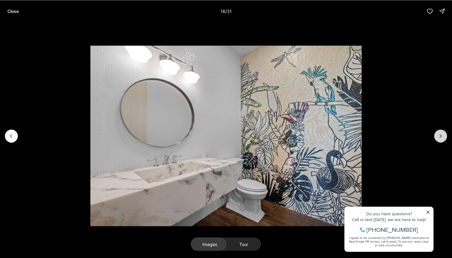
click at [443, 140] on button "Next slide" at bounding box center [440, 135] width 13 height 13
